Goal: Information Seeking & Learning: Find specific fact

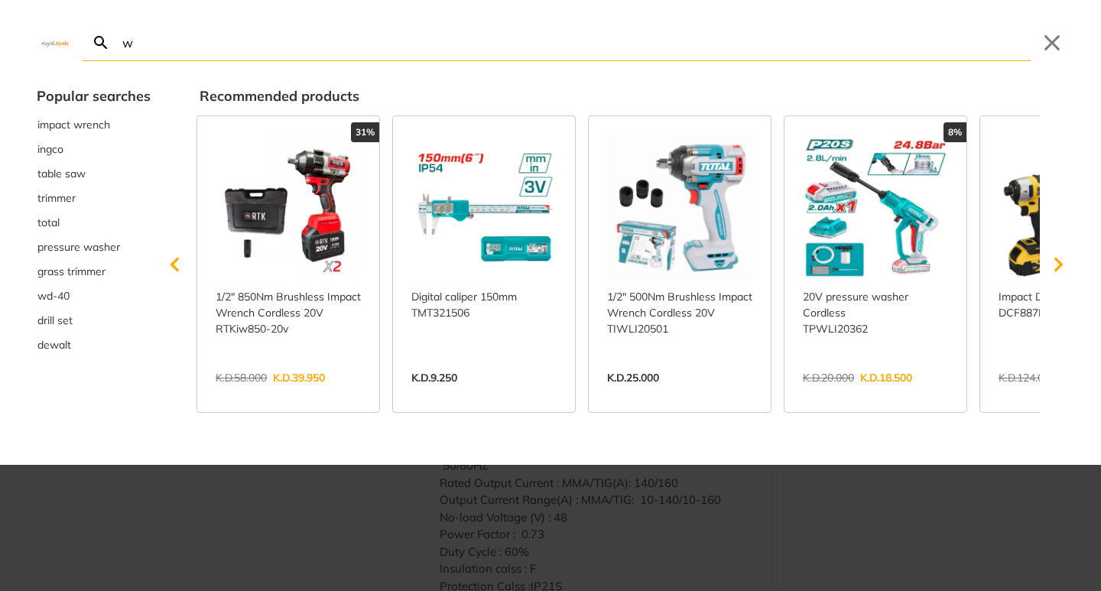
type input "we"
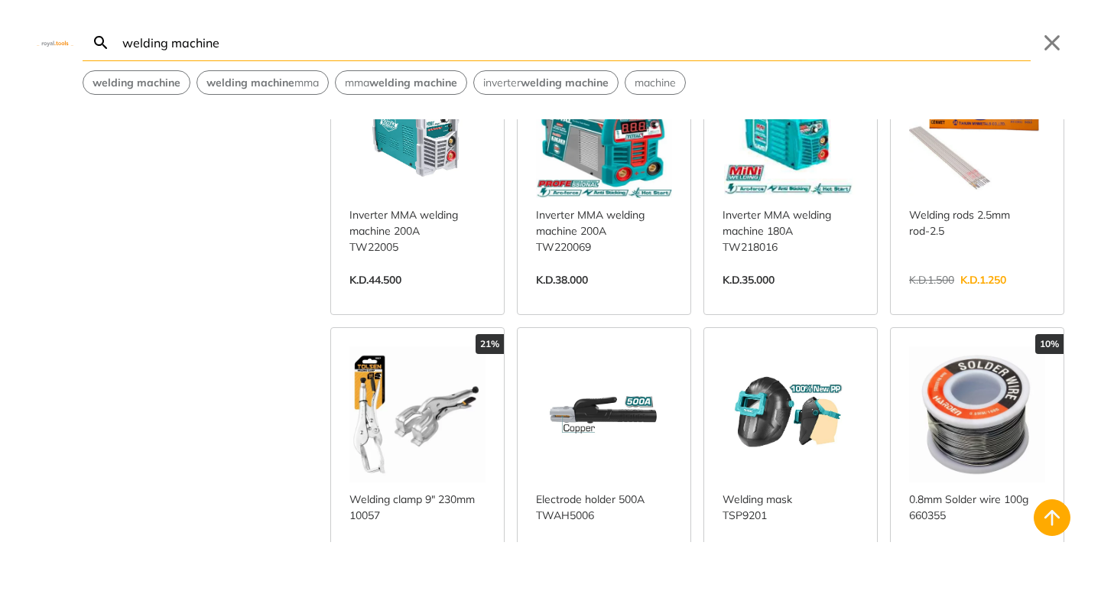
scroll to position [841, 0]
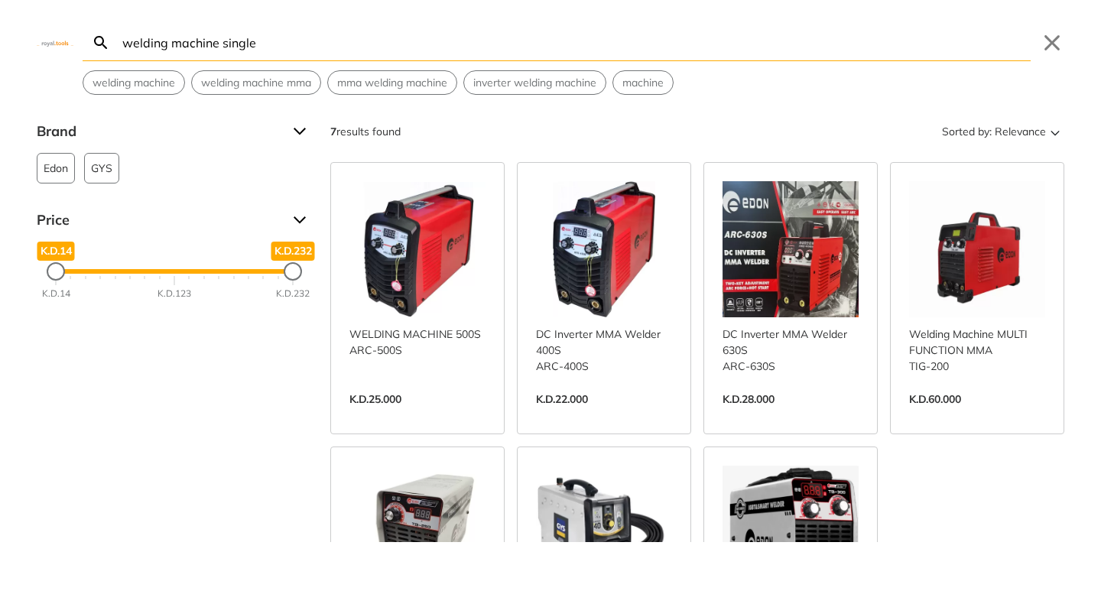
drag, startPoint x: 303, startPoint y: 49, endPoint x: 104, endPoint y: 32, distance: 199.6
click at [104, 32] on form "Search welding machine single Submit" at bounding box center [557, 42] width 948 height 37
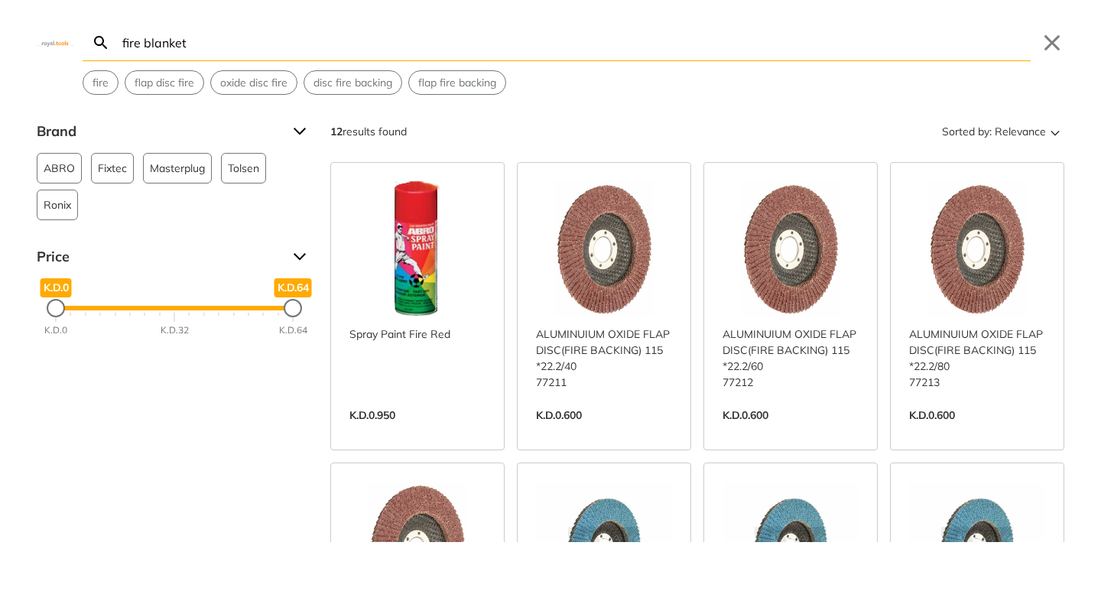
type input "fire blanket"
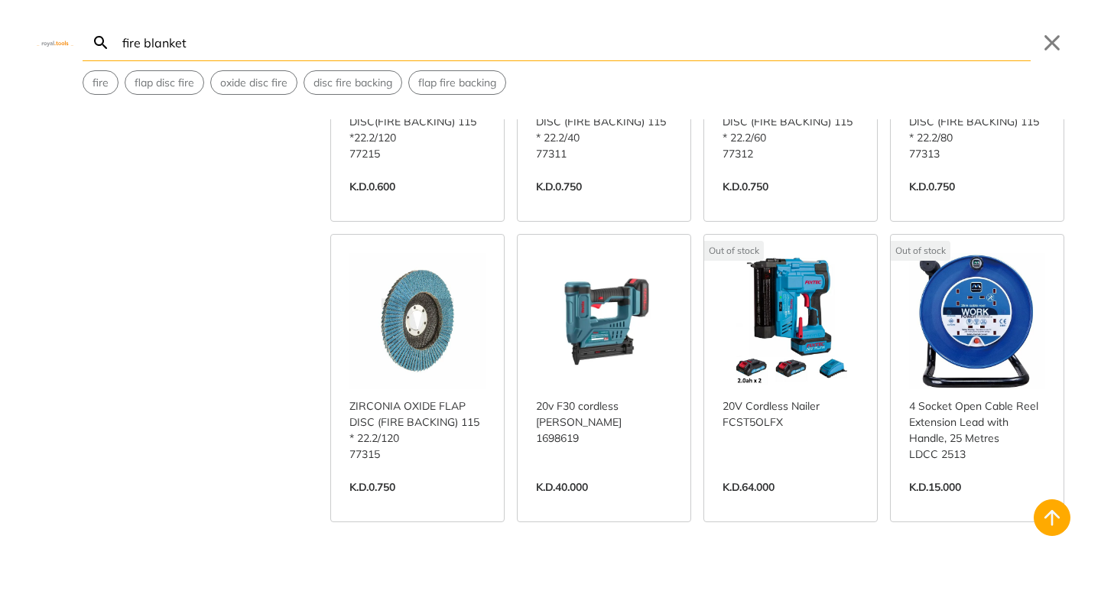
scroll to position [535, 0]
